Goal: Task Accomplishment & Management: Use online tool/utility

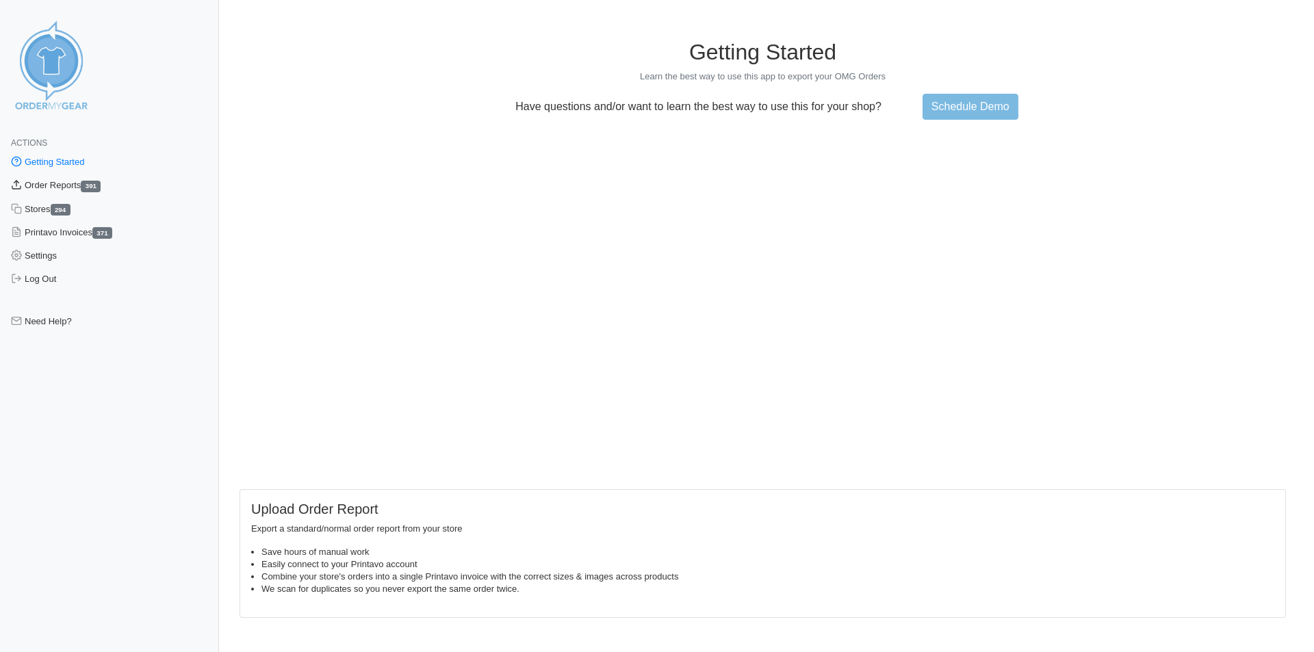
click at [77, 187] on link "Order Reports 391" at bounding box center [109, 185] width 219 height 23
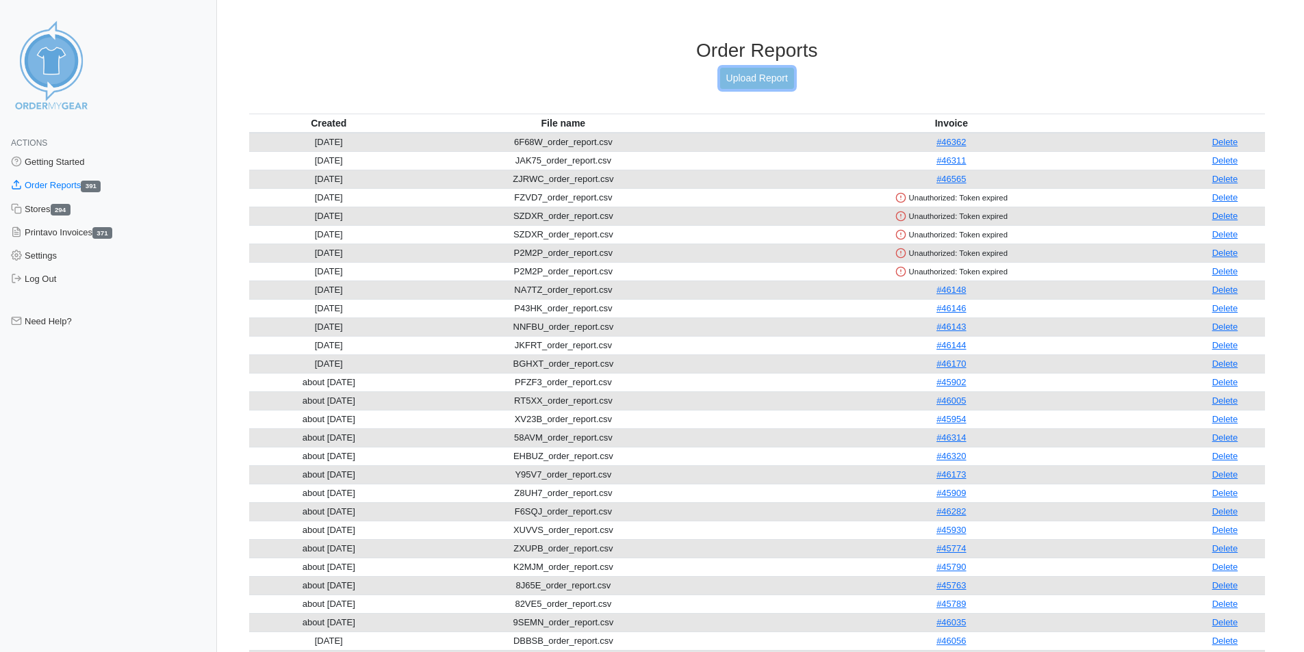
click at [761, 81] on link "Upload Report" at bounding box center [757, 78] width 74 height 21
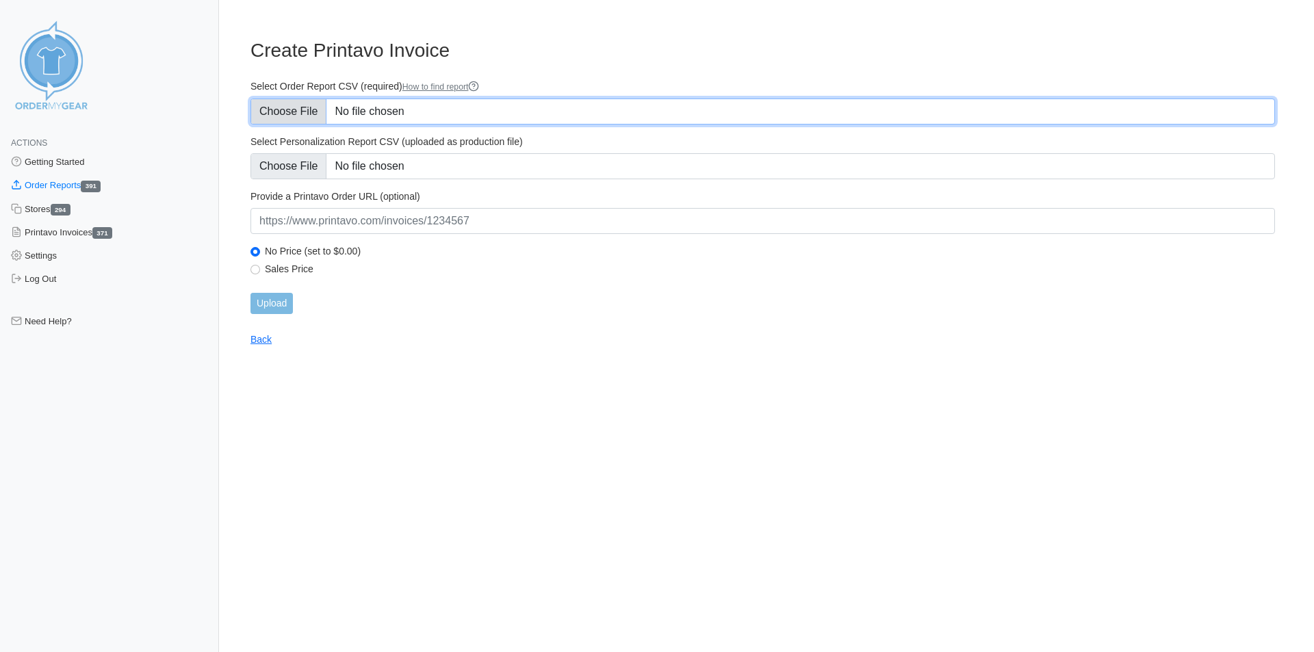
click at [314, 102] on input "Select Order Report CSV (required) How to find report" at bounding box center [762, 112] width 1024 height 26
type input "C:\fakepath\UEVQT_order_report.csv"
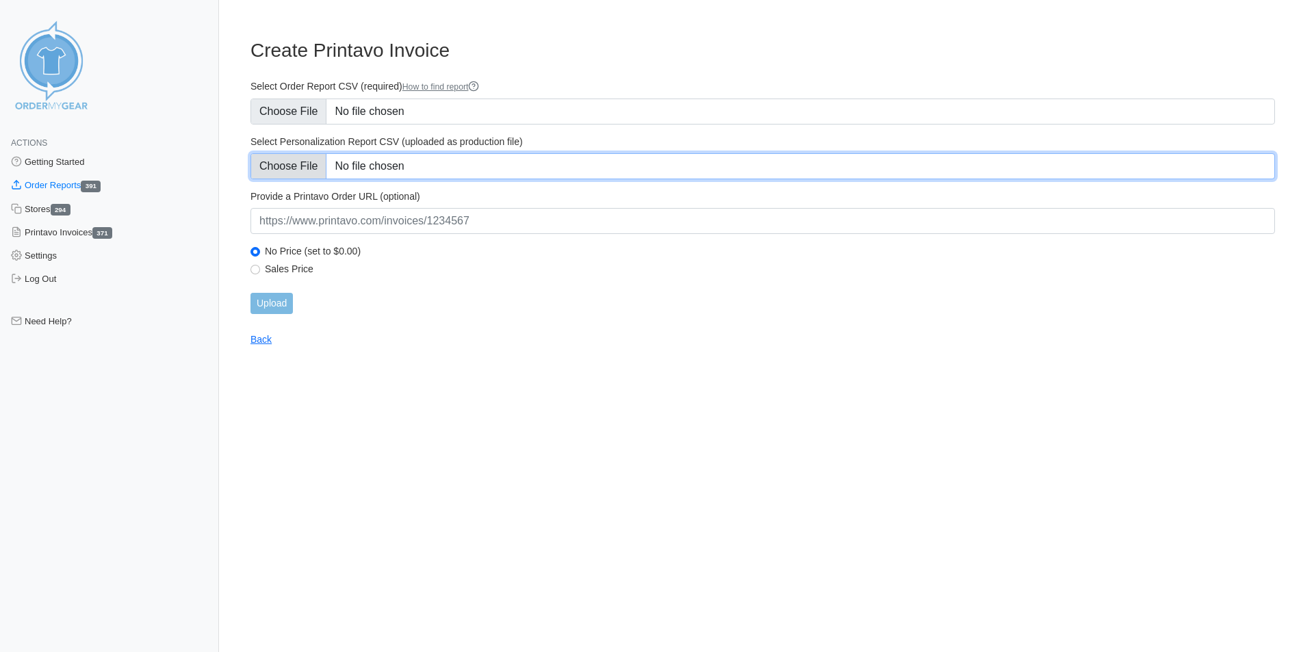
click at [318, 174] on input "Select Personalization Report CSV (uploaded as production file)" at bounding box center [762, 166] width 1024 height 26
type input "C:\fakepath\UEVQT_personalization_report.csv"
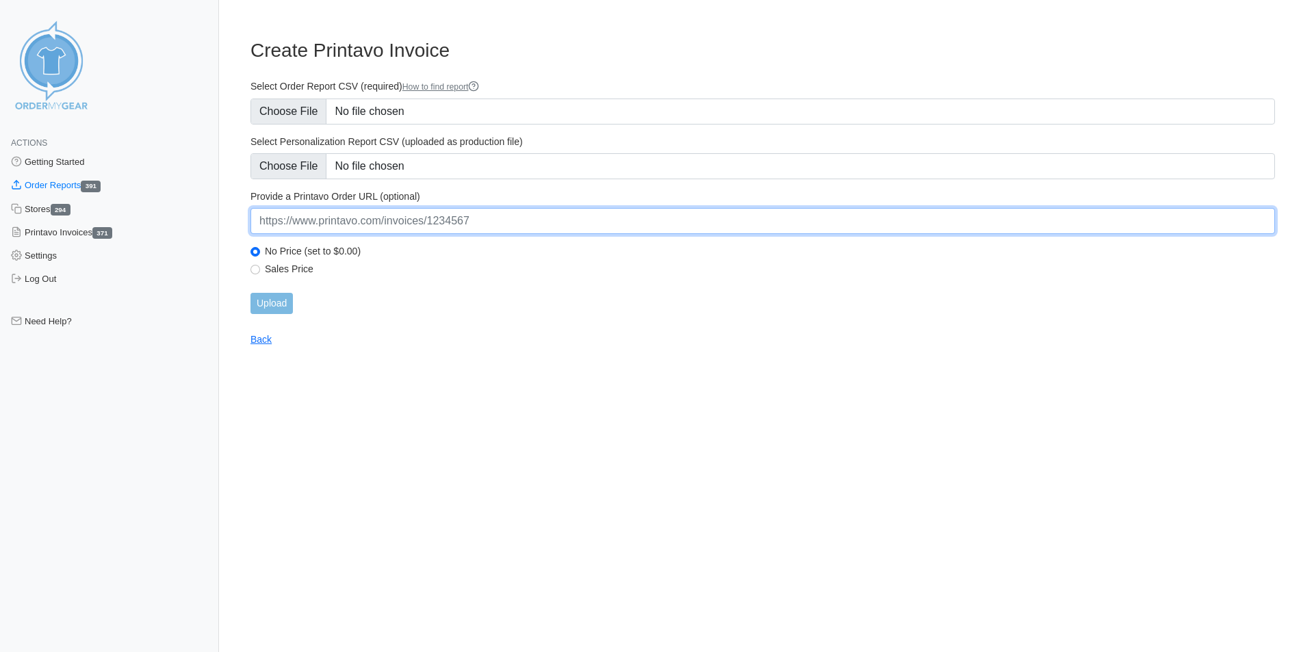
click at [531, 230] on input "url" at bounding box center [762, 221] width 1024 height 26
click at [409, 213] on input "url" at bounding box center [762, 221] width 1024 height 26
paste input "https://www.printavo.com/invoices/19952013"
type input "https://www.printavo.com/invoices/19952013"
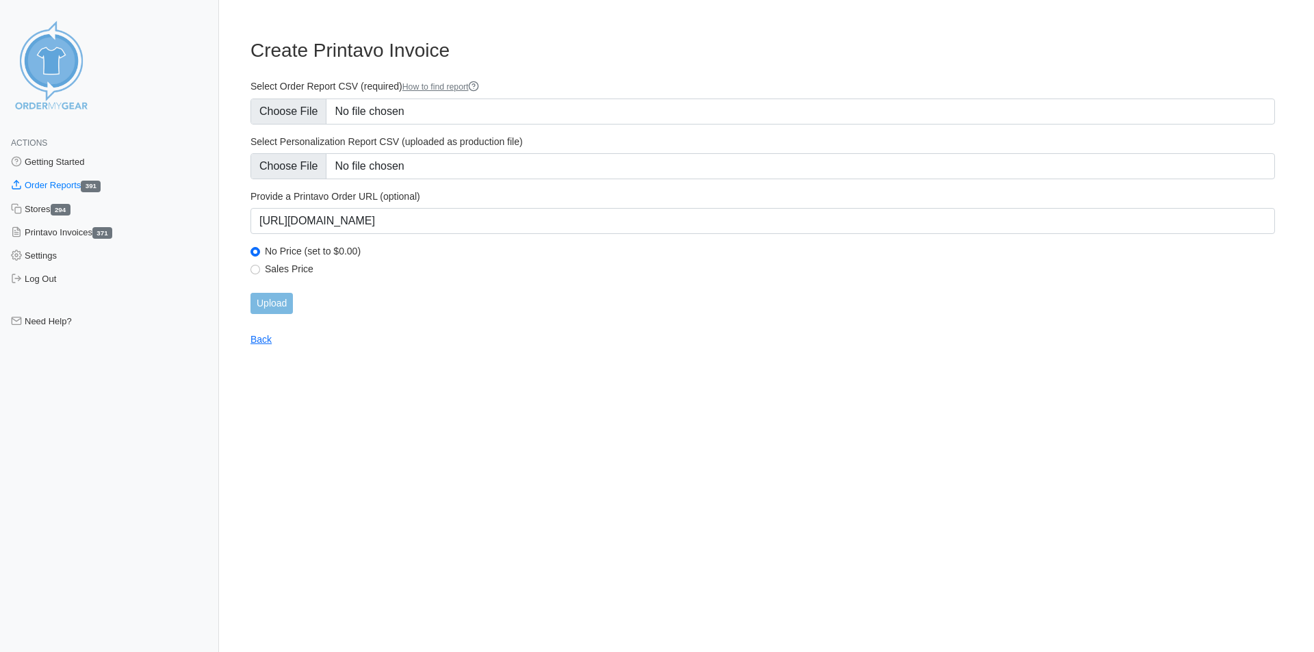
click at [502, 348] on html "Actions Getting Started Order Reports 391 Stores 294 Printavo Invoices 371 Sett…" at bounding box center [657, 184] width 1314 height 368
click at [266, 294] on input "Upload" at bounding box center [271, 303] width 42 height 21
